Goal: Check status: Check status

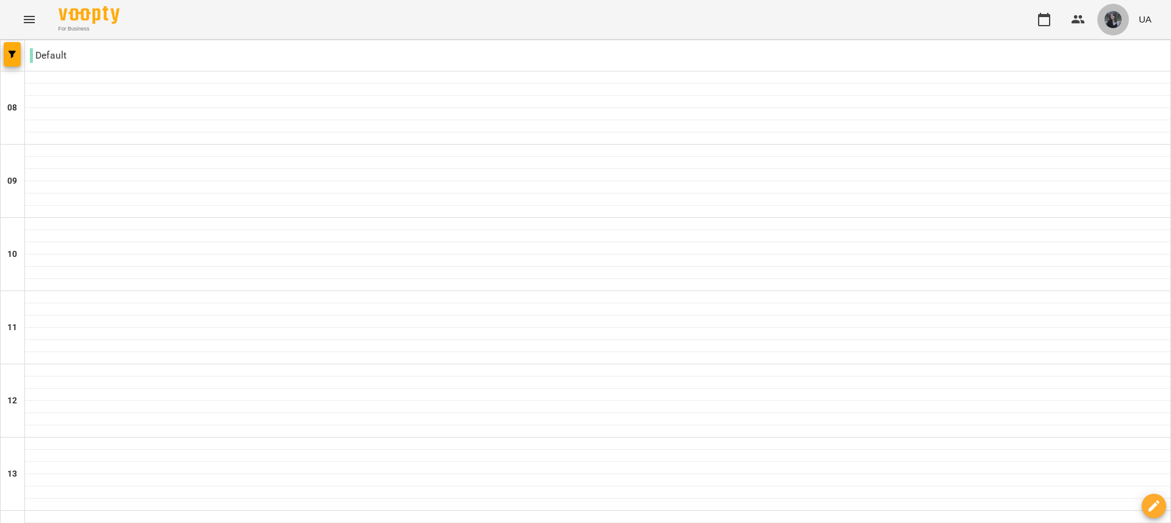
click at [1105, 15] on span "button" at bounding box center [1112, 19] width 17 height 17
click at [1078, 43] on span "[PERSON_NAME]" at bounding box center [1097, 46] width 77 height 15
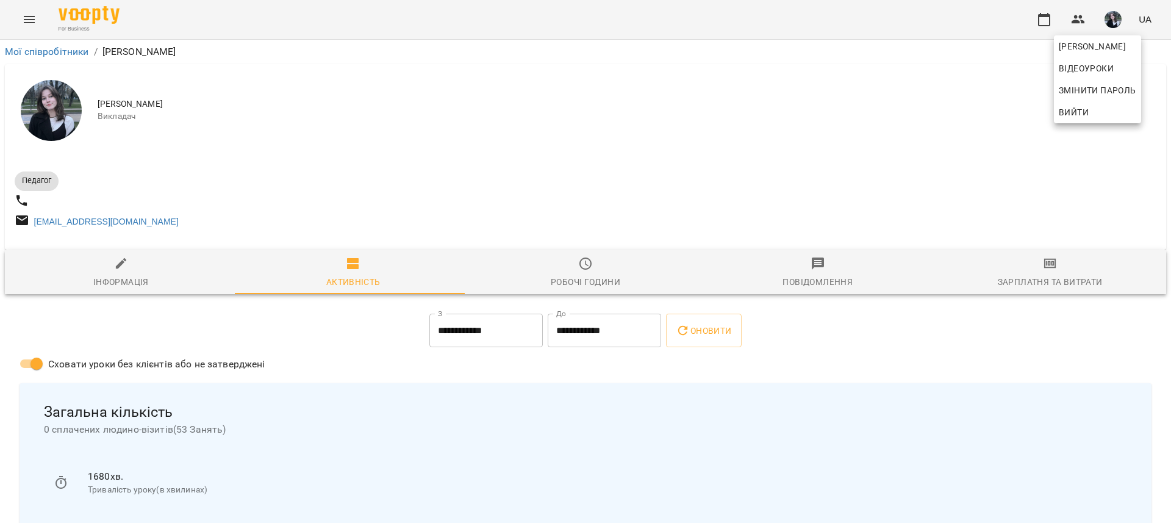
click at [879, 154] on div at bounding box center [585, 261] width 1171 height 523
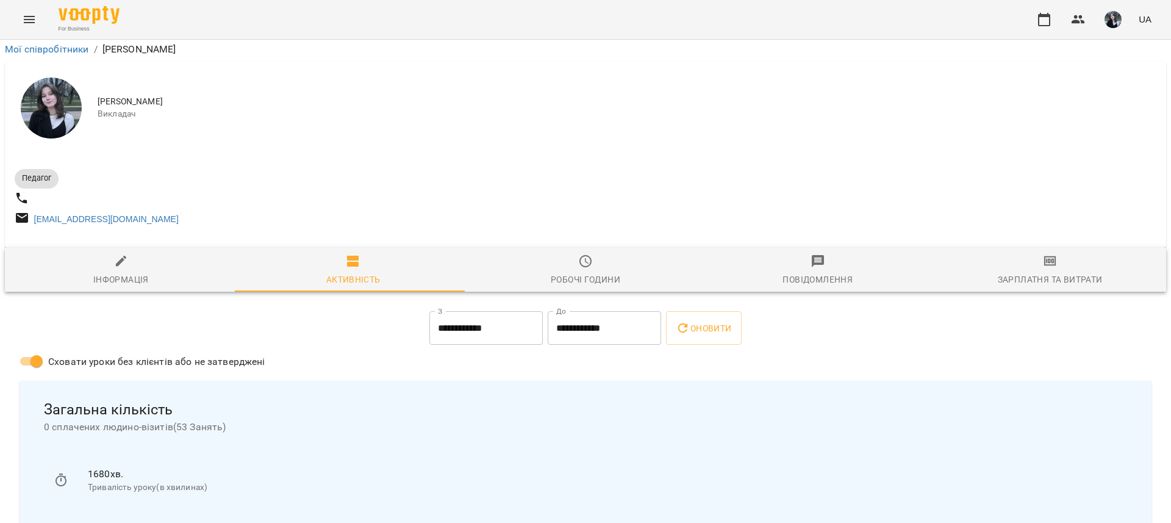
scroll to position [76, 0]
click at [490, 311] on input "**********" at bounding box center [485, 328] width 113 height 34
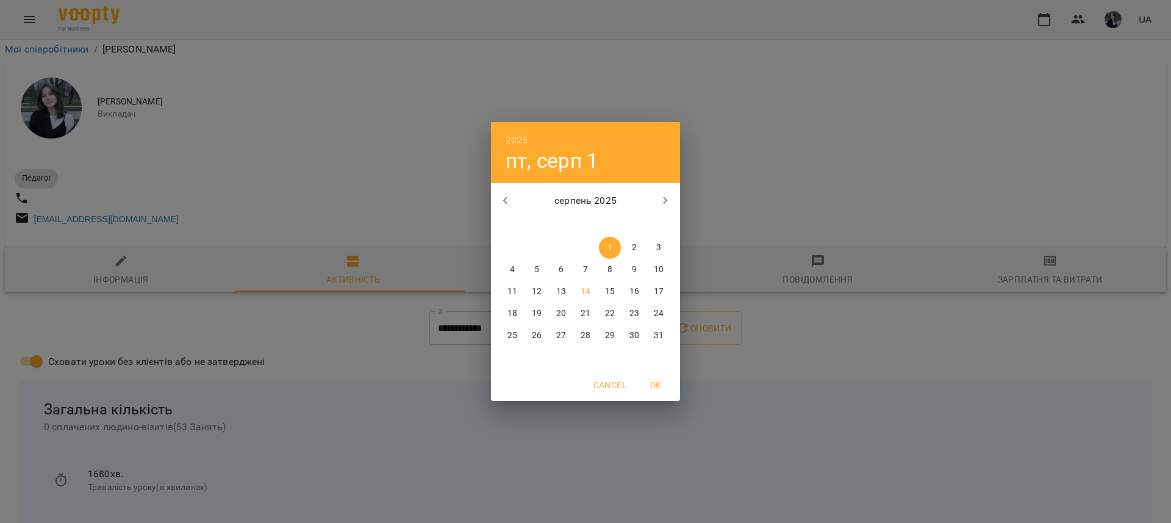
click at [584, 291] on p "14" at bounding box center [585, 291] width 10 height 12
type input "**********"
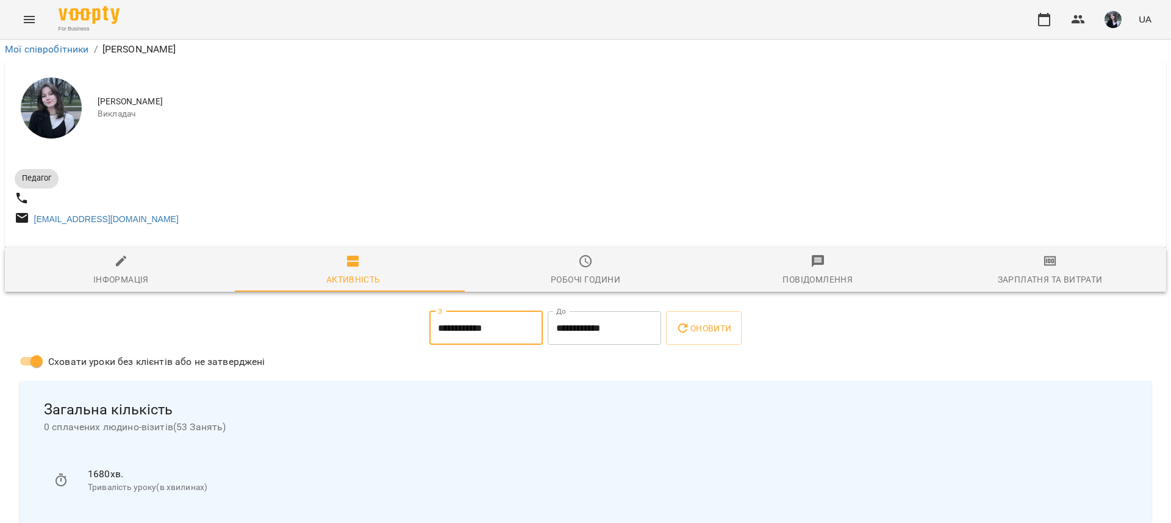
click at [667, 309] on div "Оновити" at bounding box center [703, 328] width 80 height 39
click at [687, 321] on icon "button" at bounding box center [683, 328] width 15 height 15
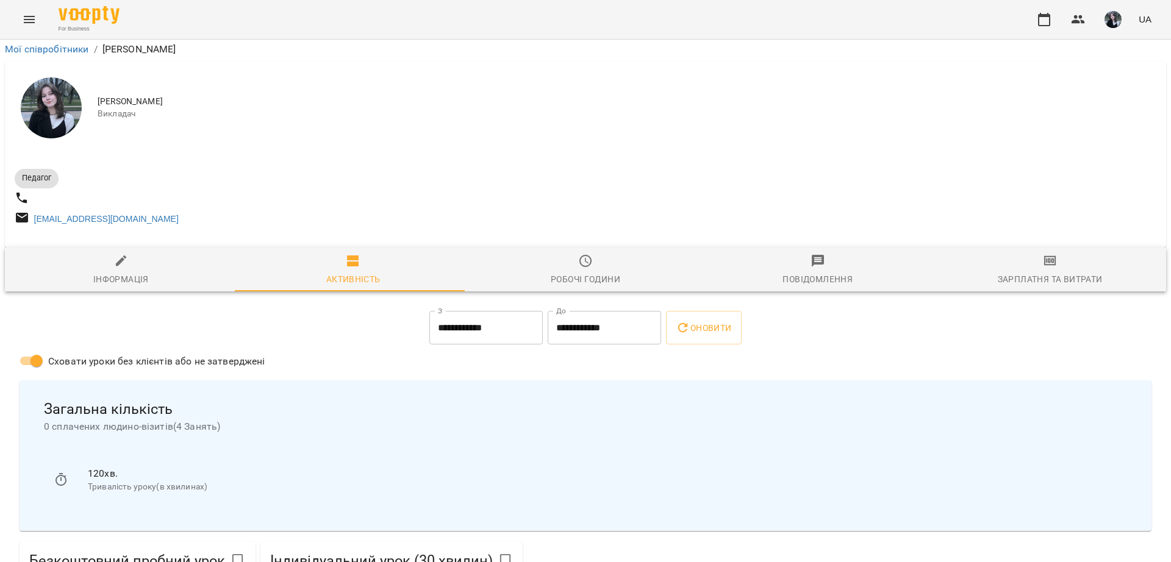
scroll to position [213, 0]
click at [715, 321] on span "Оновити" at bounding box center [703, 328] width 55 height 15
